Goal: Transaction & Acquisition: Purchase product/service

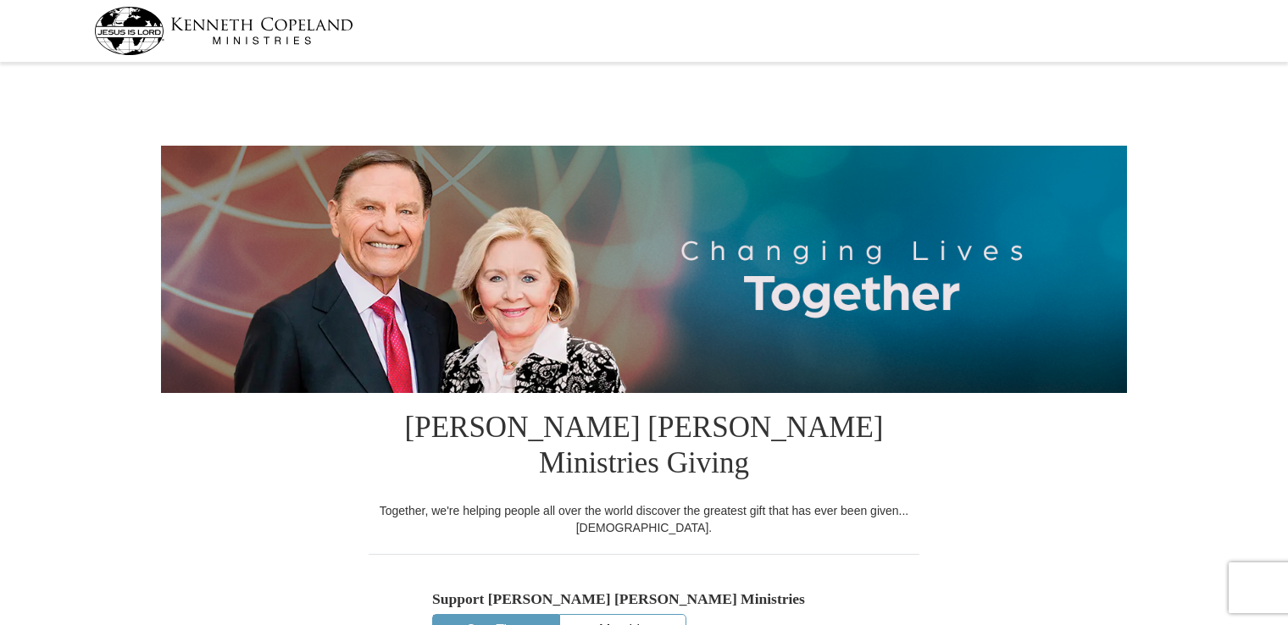
select select "[GEOGRAPHIC_DATA]"
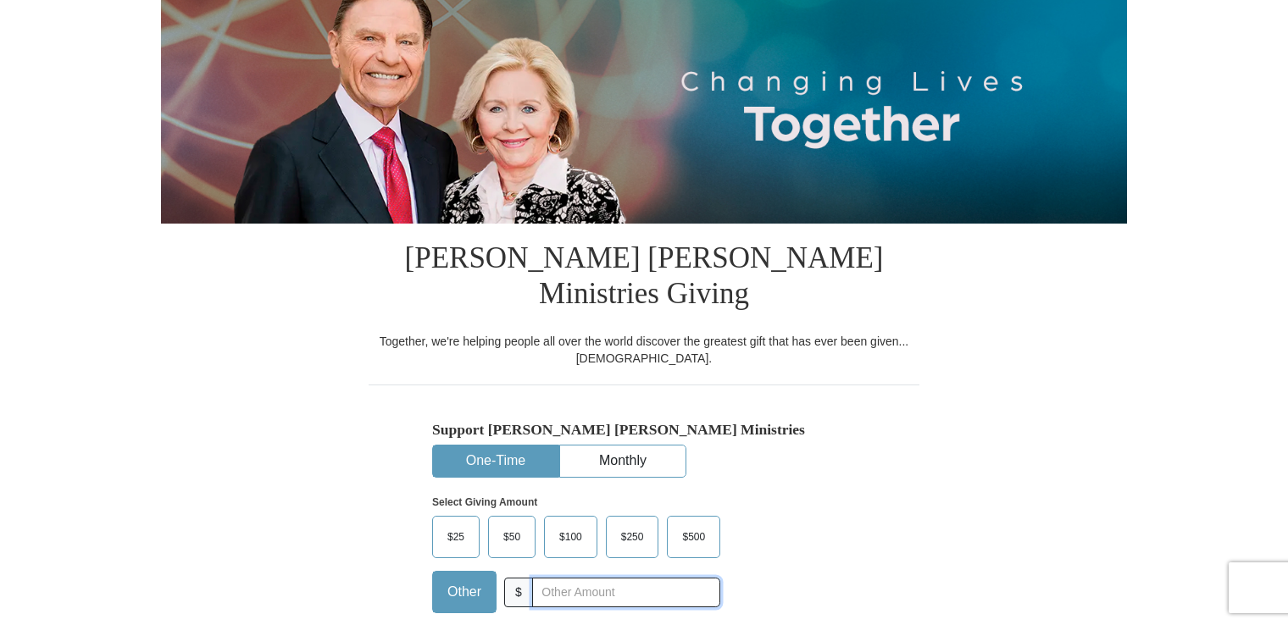
click at [533, 578] on input "text" at bounding box center [626, 593] width 188 height 30
type input "60"
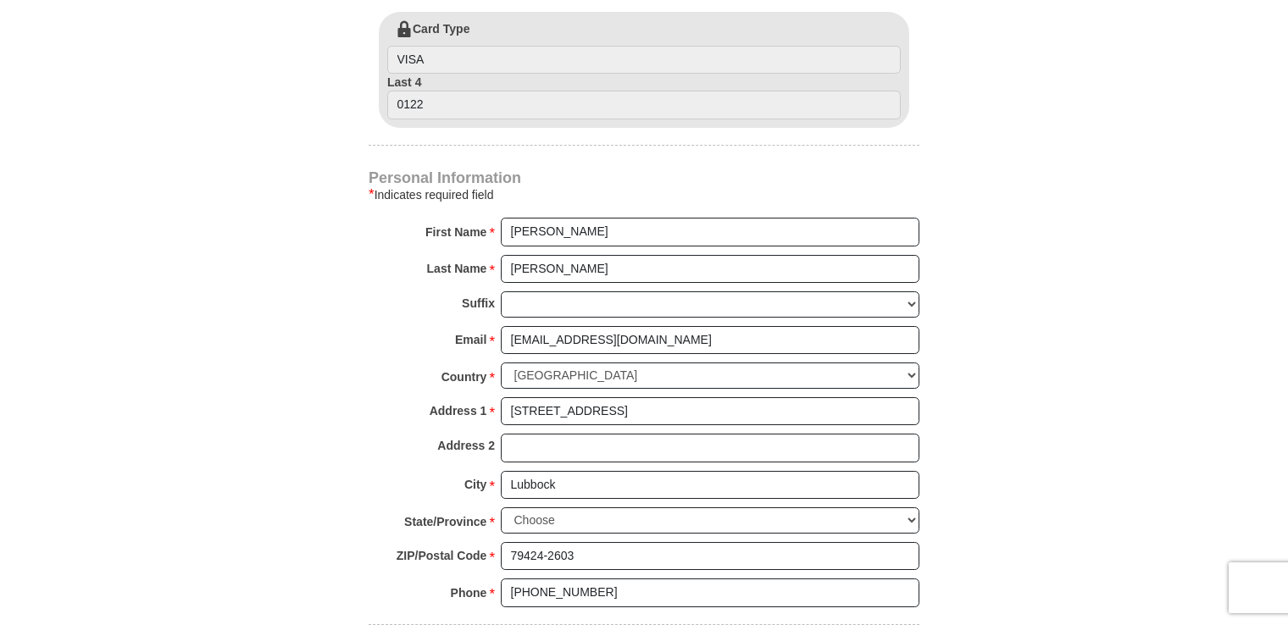
scroll to position [1102, 0]
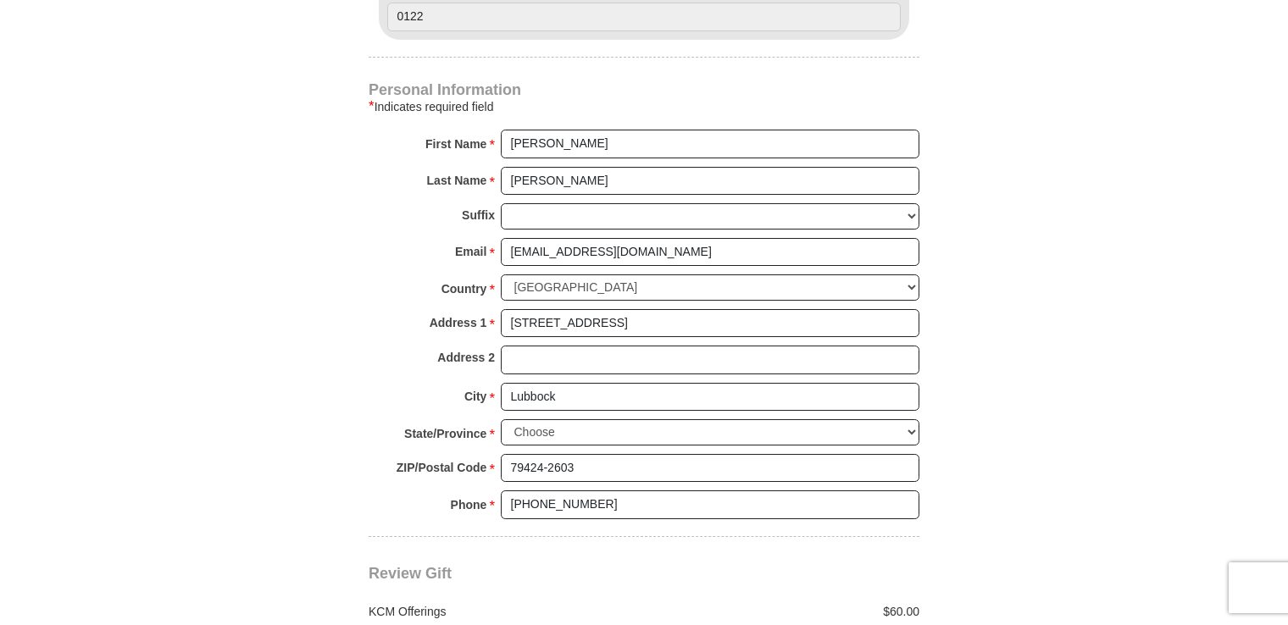
drag, startPoint x: 970, startPoint y: 392, endPoint x: 1090, endPoint y: 594, distance: 234.4
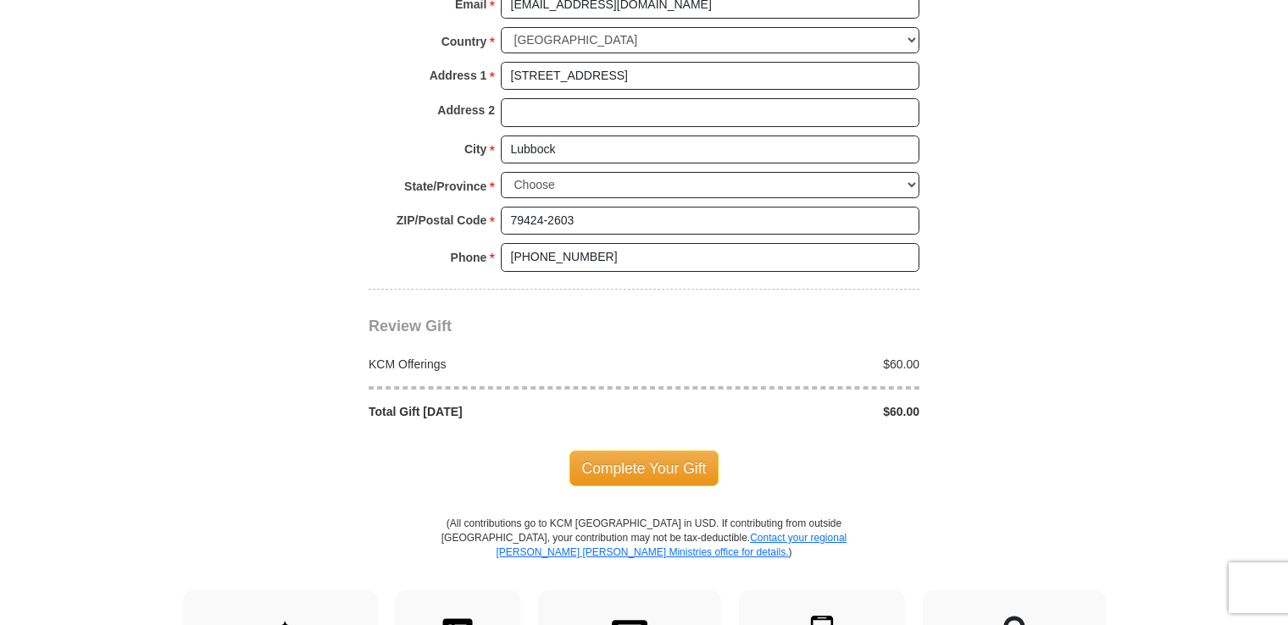
scroll to position [1356, 0]
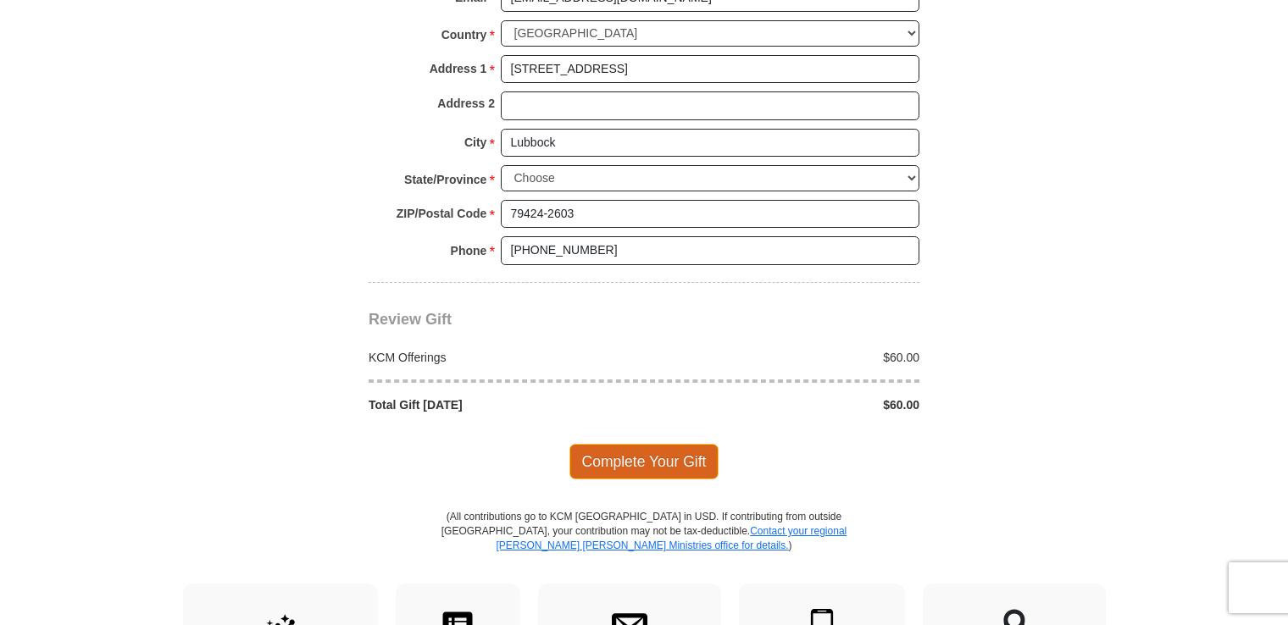
click at [641, 444] on span "Complete Your Gift" at bounding box center [644, 462] width 150 height 36
